Goal: Information Seeking & Learning: Learn about a topic

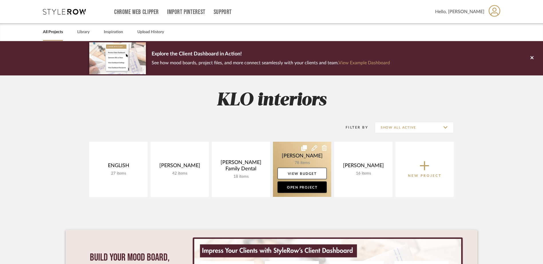
click at [301, 156] on link at bounding box center [302, 169] width 58 height 55
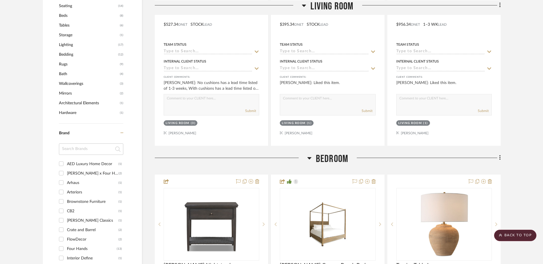
scroll to position [629, 0]
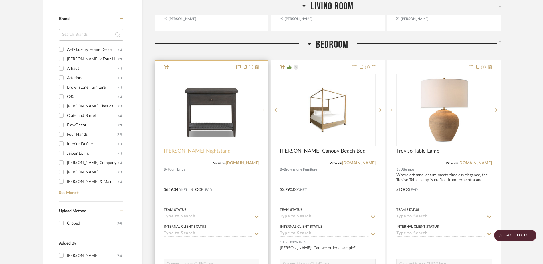
click at [187, 150] on span "Mott Nightstand" at bounding box center [197, 151] width 67 height 6
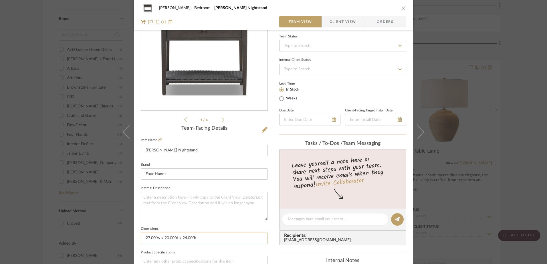
scroll to position [114, 0]
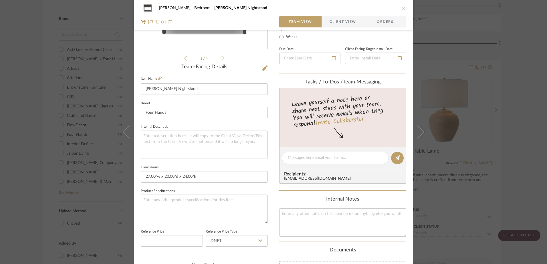
click at [402, 9] on icon "close" at bounding box center [403, 8] width 5 height 5
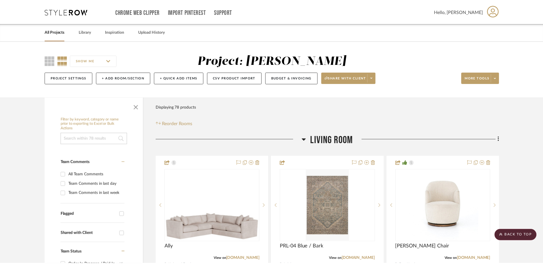
scroll to position [629, 0]
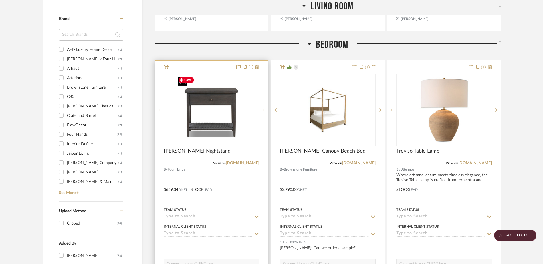
click at [198, 120] on img "0" at bounding box center [211, 109] width 71 height 71
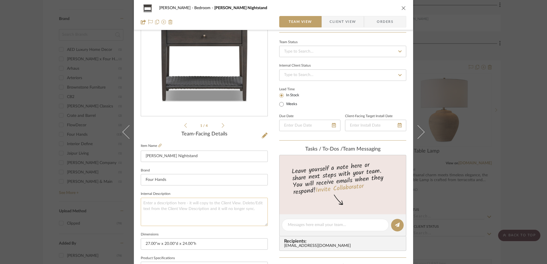
scroll to position [114, 0]
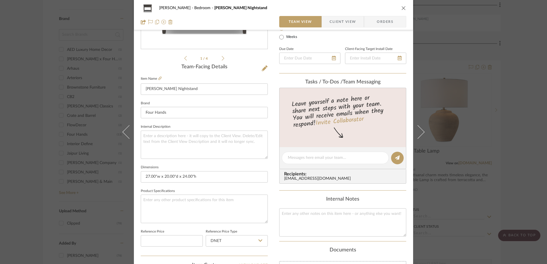
click at [401, 8] on button "close" at bounding box center [403, 7] width 5 height 5
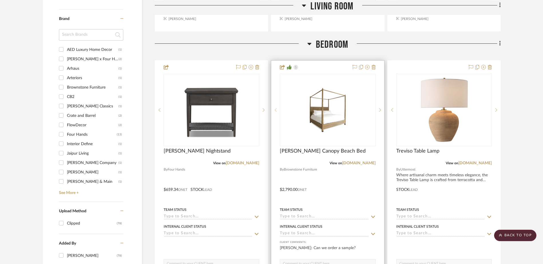
scroll to position [658, 0]
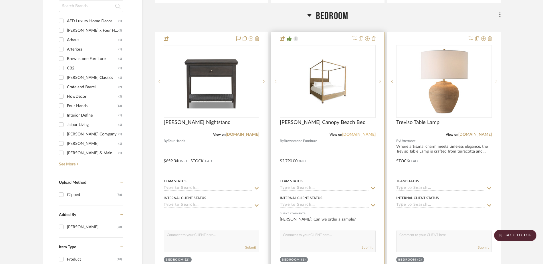
click at [342, 135] on link "brownstonefurniture.com" at bounding box center [358, 135] width 33 height 4
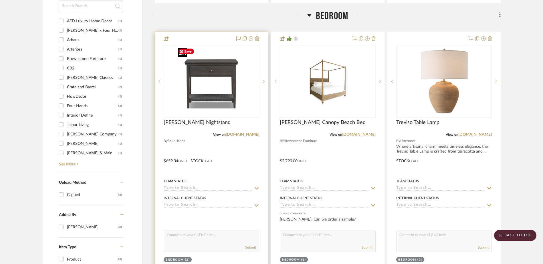
click at [211, 106] on img "0" at bounding box center [211, 81] width 71 height 71
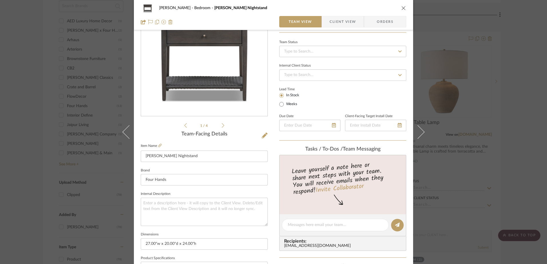
scroll to position [0, 0]
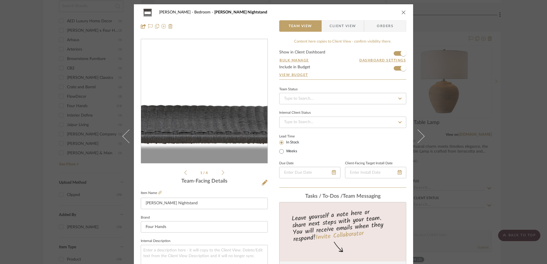
click at [207, 122] on img "0" at bounding box center [204, 101] width 124 height 124
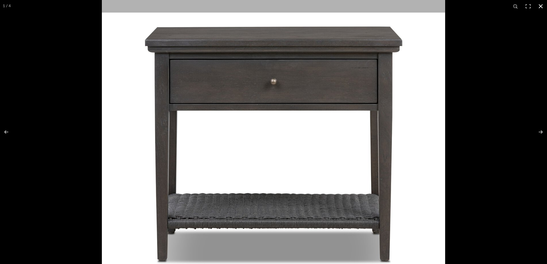
click at [539, 5] on button at bounding box center [540, 6] width 13 height 13
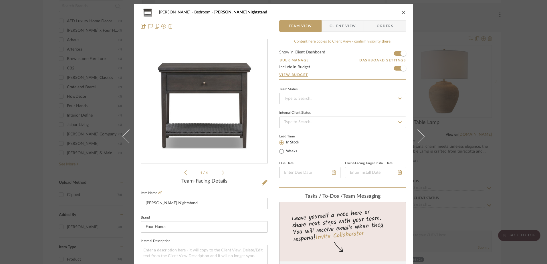
click at [398, 13] on div "Miller-Elliot Bedroom Mott Nightstand" at bounding box center [273, 12] width 265 height 11
click at [403, 14] on icon "close" at bounding box center [403, 12] width 5 height 5
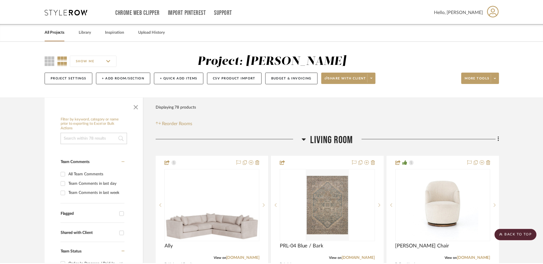
scroll to position [658, 0]
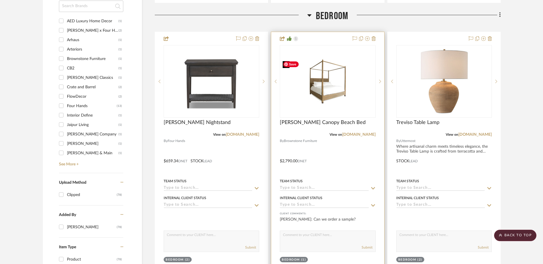
click at [325, 80] on img "0" at bounding box center [327, 82] width 94 height 46
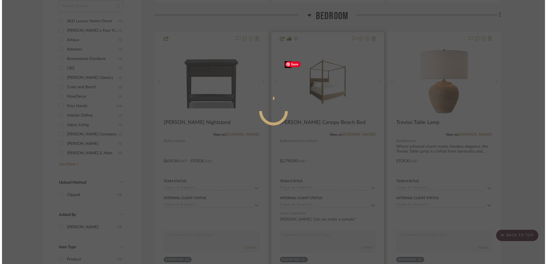
scroll to position [0, 0]
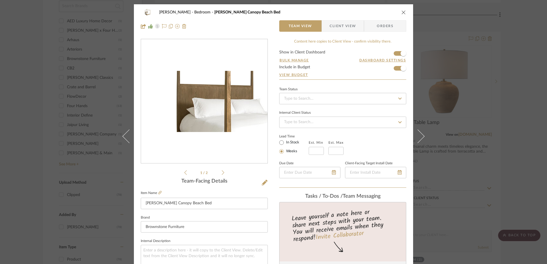
click at [187, 103] on img "0" at bounding box center [204, 101] width 126 height 61
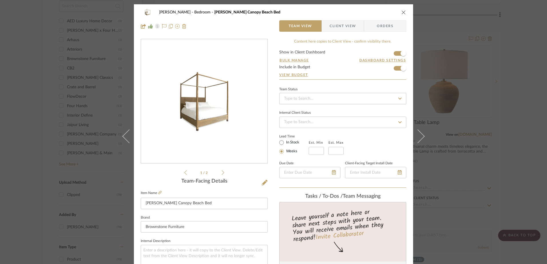
click at [401, 11] on icon "close" at bounding box center [403, 12] width 5 height 5
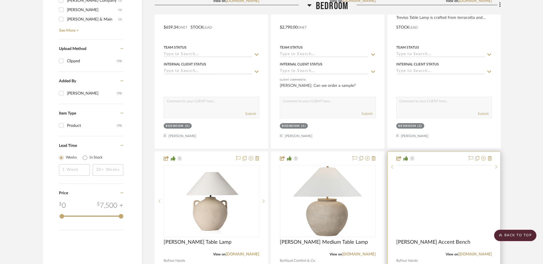
scroll to position [858, 0]
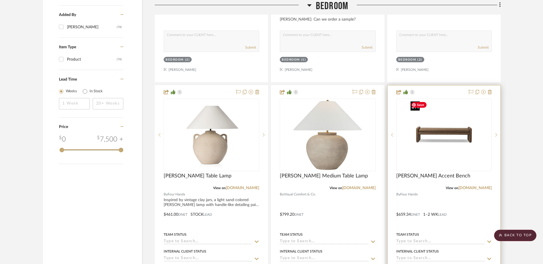
click at [437, 140] on img "0" at bounding box center [443, 134] width 71 height 71
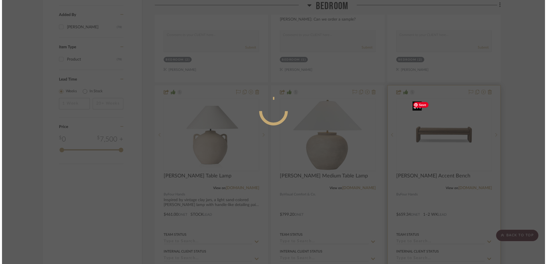
scroll to position [0, 0]
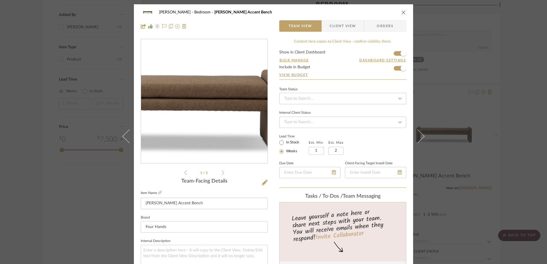
click at [224, 98] on img "0" at bounding box center [204, 101] width 124 height 124
